Goal: Task Accomplishment & Management: Manage account settings

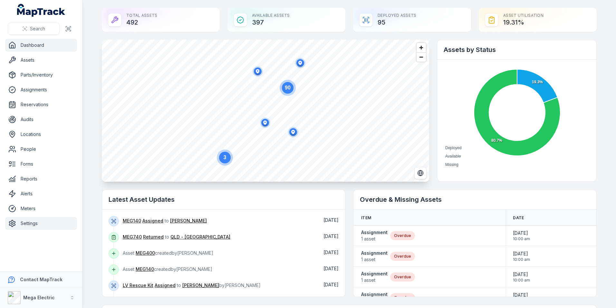
click at [38, 224] on link "Settings" at bounding box center [41, 223] width 72 height 13
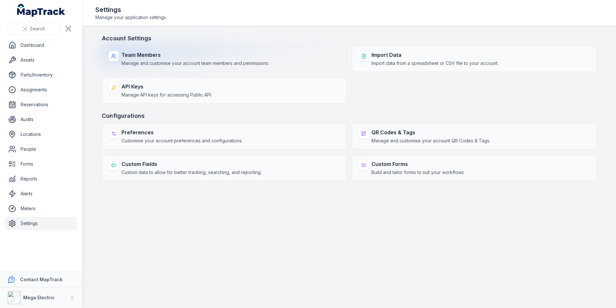
click at [213, 66] on span "Manage and customise your account team members and permissions." at bounding box center [196, 63] width 148 height 6
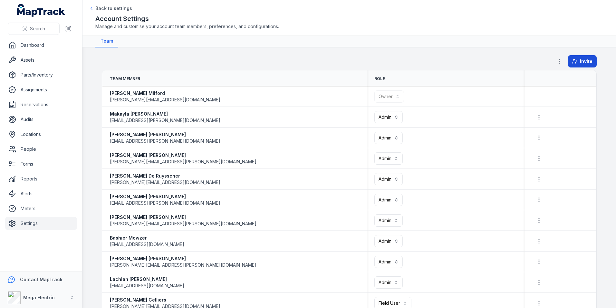
click at [584, 62] on span "Invite" at bounding box center [586, 61] width 13 height 6
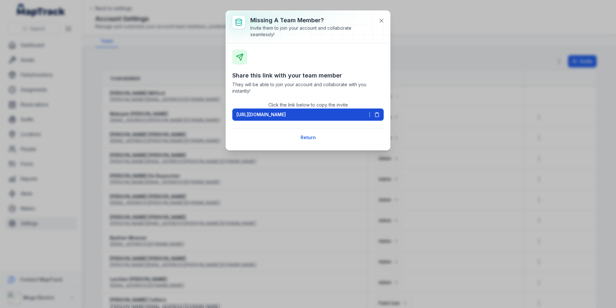
click at [377, 114] on icon at bounding box center [377, 114] width 5 height 5
click at [382, 21] on icon at bounding box center [381, 20] width 6 height 6
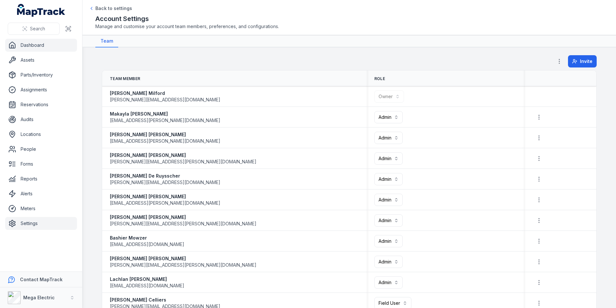
click at [40, 48] on link "Dashboard" at bounding box center [41, 45] width 72 height 13
